Goal: Information Seeking & Learning: Learn about a topic

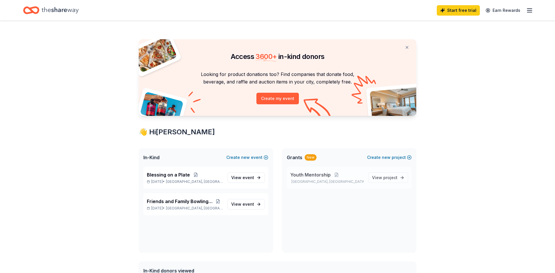
click at [313, 178] on span "Youth Mentorship" at bounding box center [310, 174] width 40 height 7
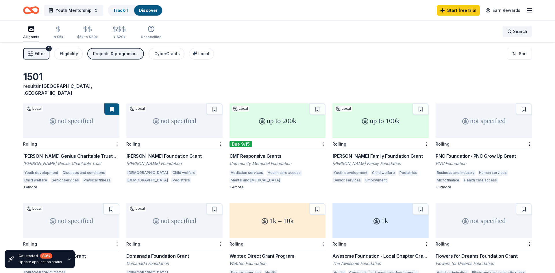
click at [510, 31] on div "Search" at bounding box center [517, 31] width 20 height 7
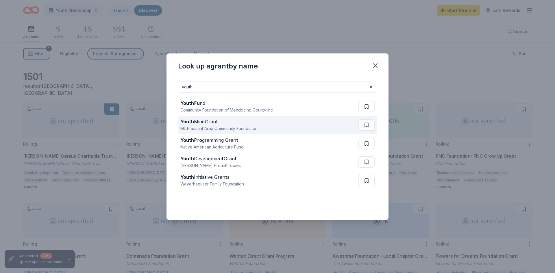
click at [367, 126] on button at bounding box center [366, 125] width 16 height 12
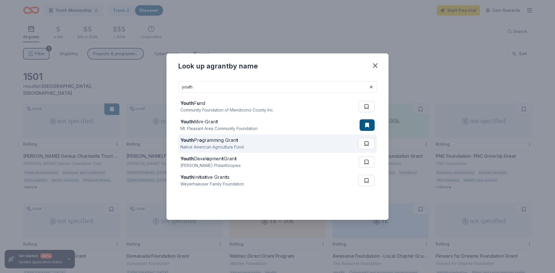
click at [366, 142] on button at bounding box center [366, 144] width 16 height 12
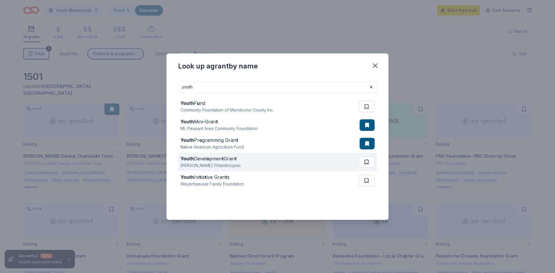
click at [365, 159] on button at bounding box center [366, 162] width 16 height 12
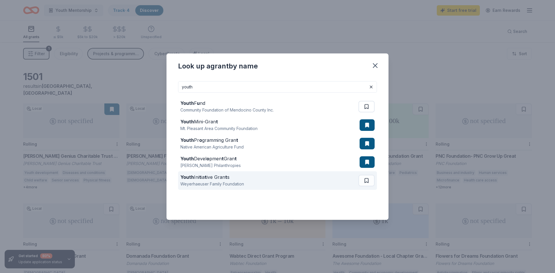
click at [369, 181] on button at bounding box center [366, 181] width 16 height 12
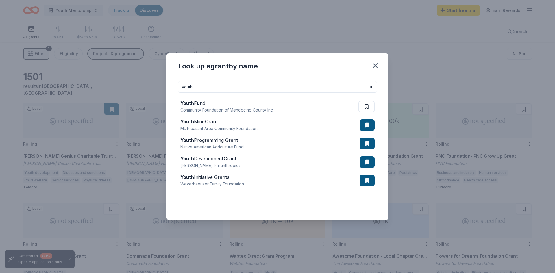
click at [220, 89] on input "youth" at bounding box center [277, 87] width 199 height 12
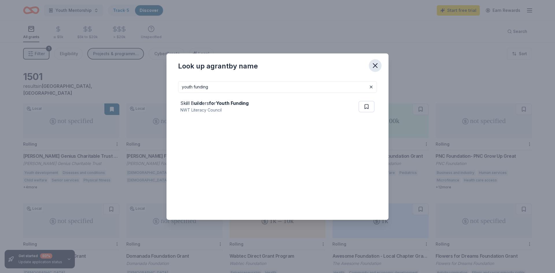
type input "youth funding"
click at [377, 64] on icon "button" at bounding box center [375, 66] width 8 height 8
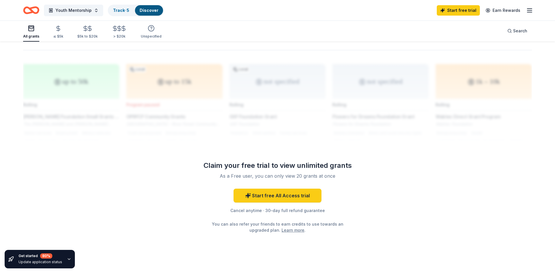
scroll to position [454, 0]
click at [86, 34] on div "$5k to $20k" at bounding box center [87, 36] width 21 height 5
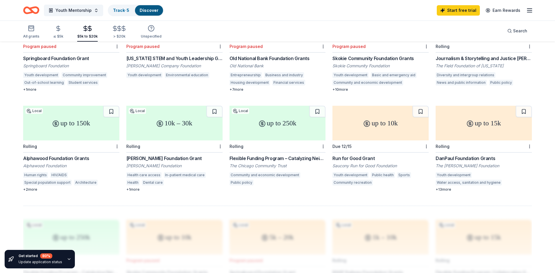
scroll to position [296, 0]
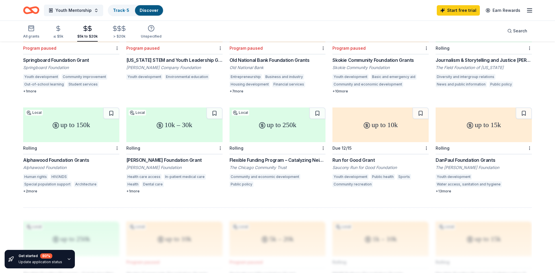
click at [469, 142] on div "Rolling" at bounding box center [483, 148] width 96 height 12
click at [383, 119] on div "up to 10k" at bounding box center [380, 124] width 96 height 35
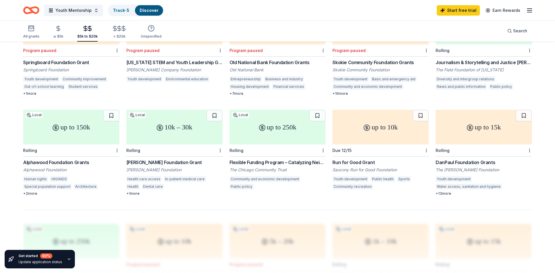
drag, startPoint x: 554, startPoint y: 157, endPoint x: 554, endPoint y: 56, distance: 100.8
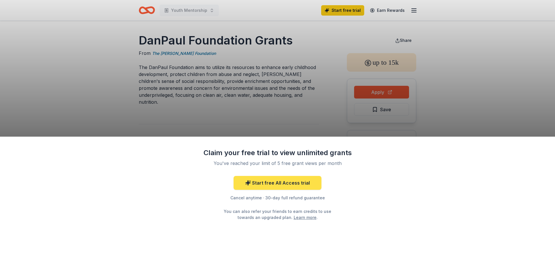
click at [287, 183] on link "Start free All Access trial" at bounding box center [277, 183] width 88 height 14
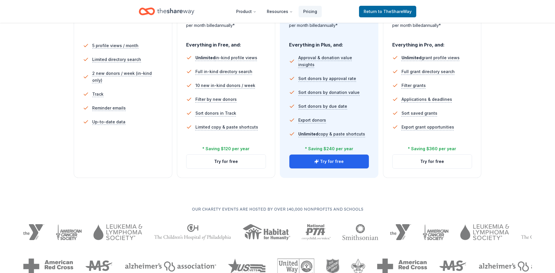
scroll to position [158, 0]
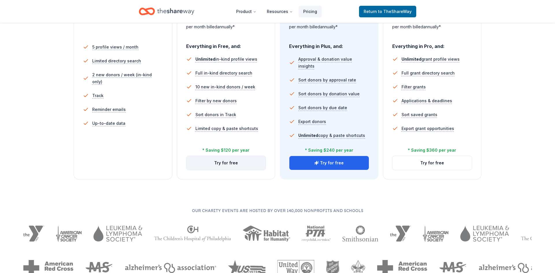
click at [219, 164] on button "Try for free" at bounding box center [225, 163] width 79 height 14
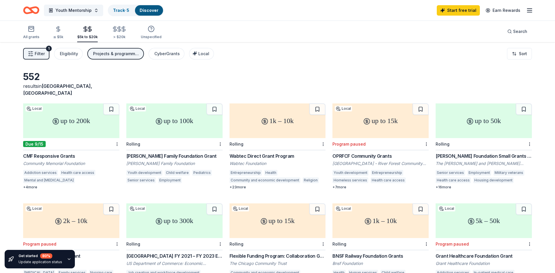
click at [172, 125] on div "up to 100k" at bounding box center [174, 120] width 96 height 35
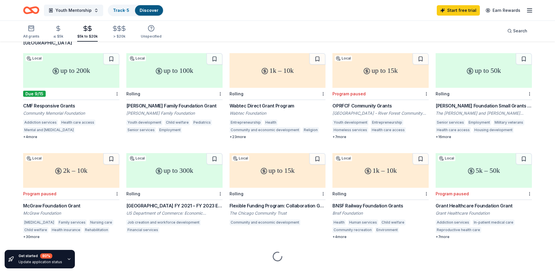
scroll to position [56, 0]
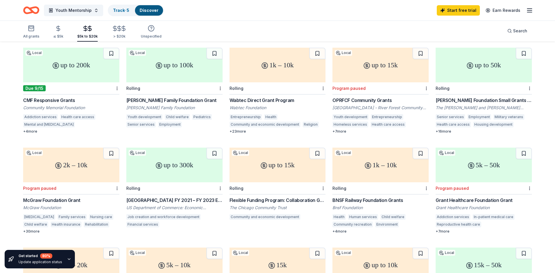
click at [278, 185] on div "Rolling" at bounding box center [277, 188] width 96 height 12
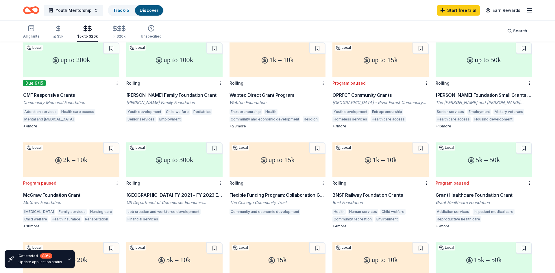
scroll to position [0, 0]
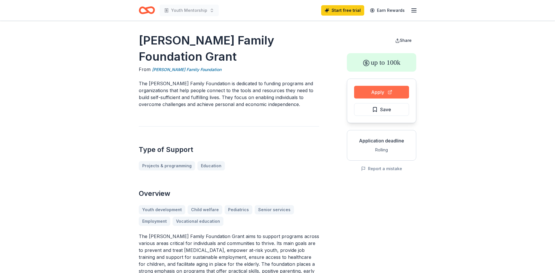
click at [376, 93] on button "Apply" at bounding box center [381, 92] width 55 height 13
